Goal: Task Accomplishment & Management: Use online tool/utility

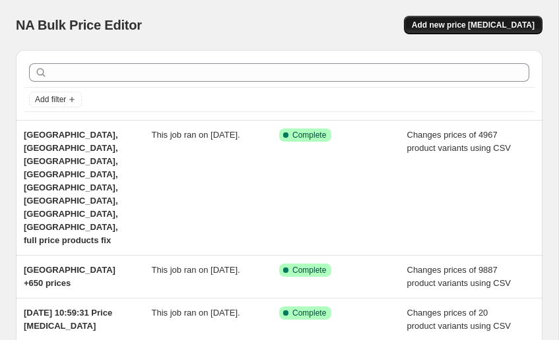
click at [453, 31] on button "Add new price [MEDICAL_DATA]" at bounding box center [473, 25] width 139 height 18
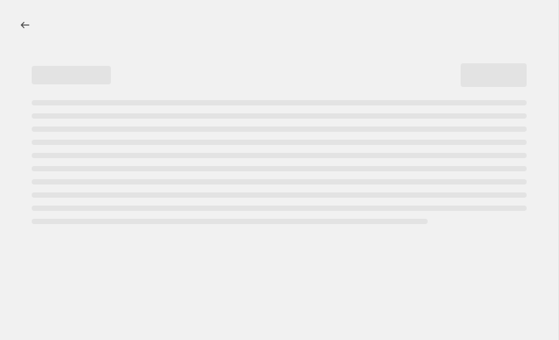
select select "percentage"
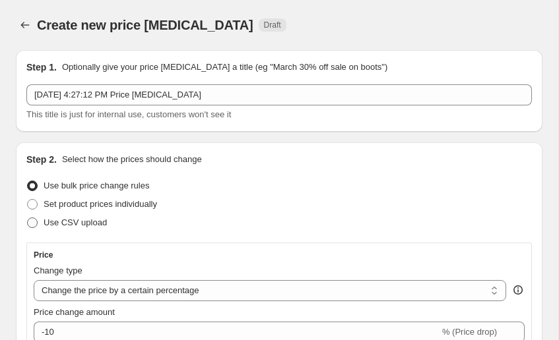
click at [78, 226] on span "Use CSV upload" at bounding box center [75, 223] width 63 height 10
click at [28, 218] on input "Use CSV upload" at bounding box center [27, 218] width 1 height 1
radio input "true"
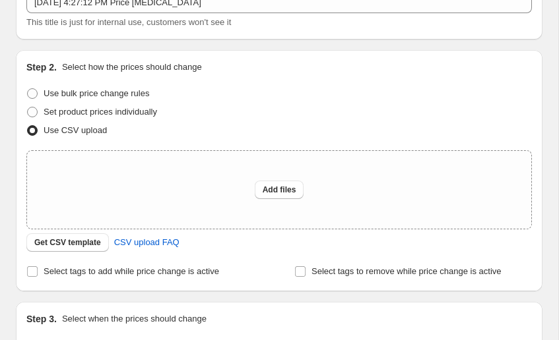
scroll to position [140, 0]
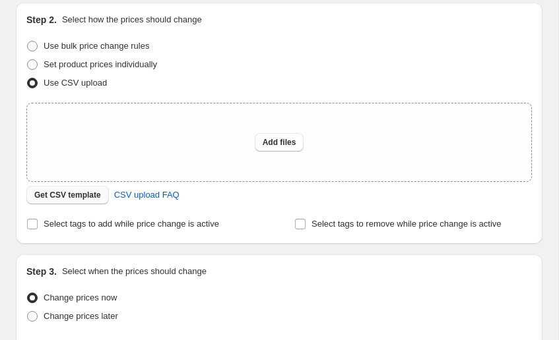
click at [72, 193] on span "Get CSV template" at bounding box center [67, 195] width 67 height 11
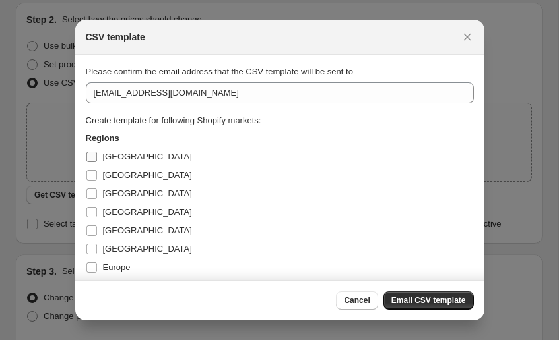
click at [101, 161] on label "[GEOGRAPHIC_DATA]" at bounding box center [139, 157] width 106 height 18
click at [97, 161] on input "[GEOGRAPHIC_DATA]" at bounding box center [91, 157] width 11 height 11
checkbox input "true"
click at [410, 299] on span "Email CSV template" at bounding box center [428, 300] width 75 height 11
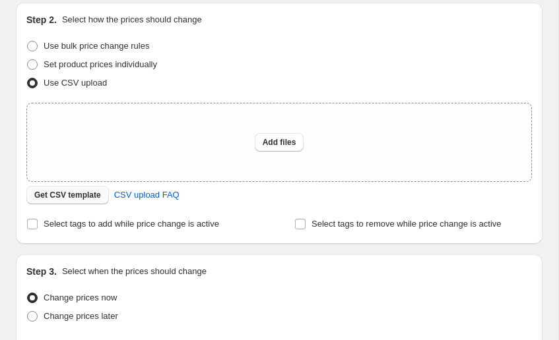
click at [92, 193] on span "Get CSV template" at bounding box center [67, 195] width 67 height 11
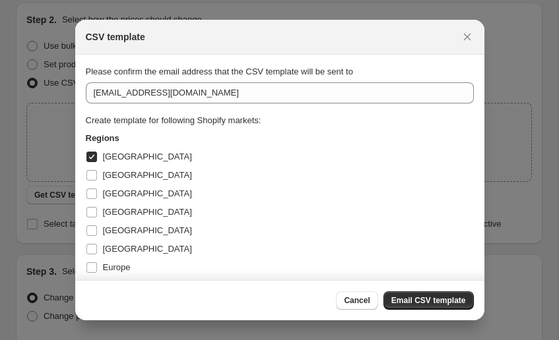
click at [99, 154] on label "Chile" at bounding box center [139, 157] width 106 height 18
click at [97, 154] on input "Chile" at bounding box center [91, 157] width 11 height 11
checkbox input "false"
click at [99, 175] on label "China" at bounding box center [139, 175] width 106 height 18
click at [97, 175] on input "China" at bounding box center [91, 175] width 11 height 11
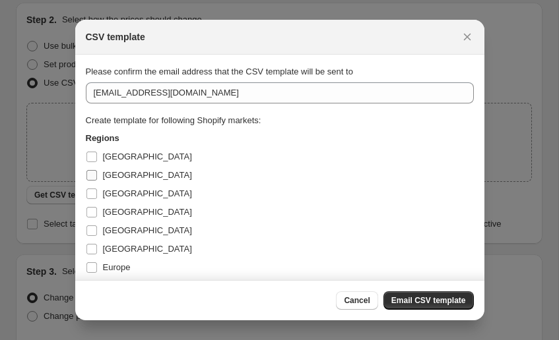
checkbox input "true"
click at [415, 302] on span "Email CSV template" at bounding box center [428, 300] width 75 height 11
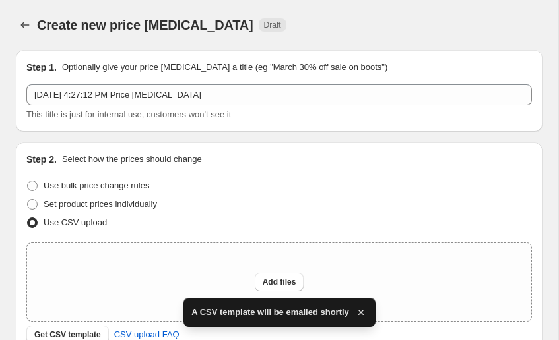
scroll to position [140, 0]
